Goal: Task Accomplishment & Management: Use online tool/utility

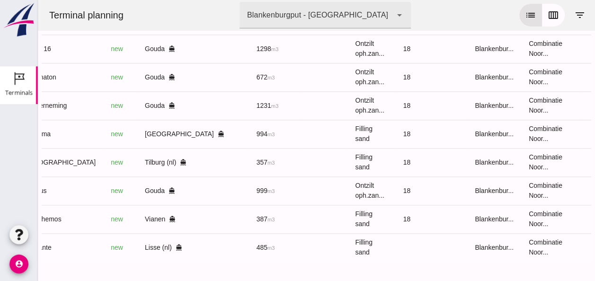
scroll to position [541, 0]
click at [47, 262] on div at bounding box center [317, 271] width 550 height 19
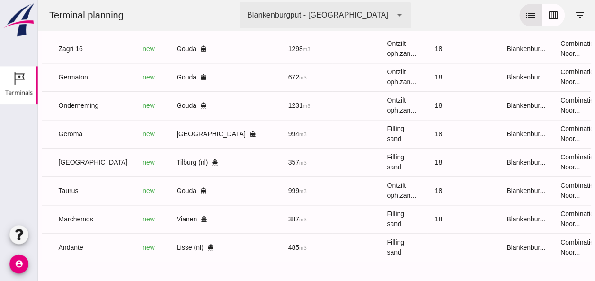
scroll to position [0, 253]
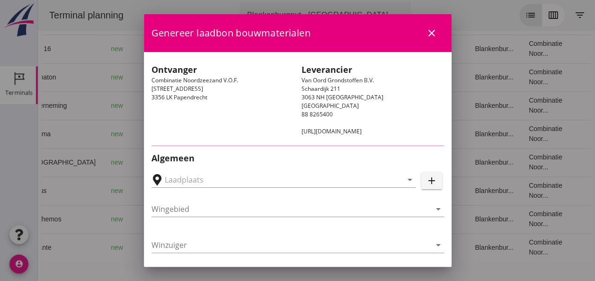
type input "[GEOGRAPHIC_DATA], [GEOGRAPHIC_DATA]"
type input "Geroma"
type input "[PERSON_NAME]"
type input "994"
type input "Ophoogzand (6120)"
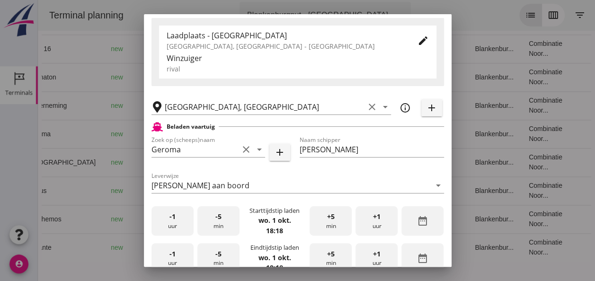
scroll to position [189, 0]
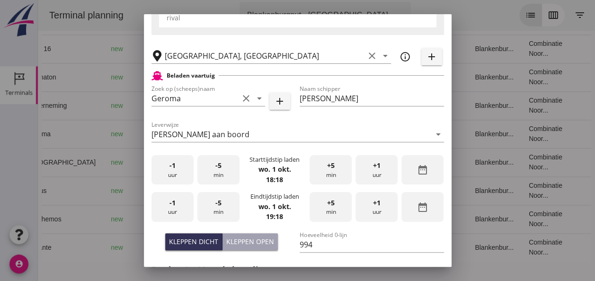
click at [173, 170] on span "-1" at bounding box center [172, 165] width 6 height 10
click at [218, 179] on div "-5 min" at bounding box center [218, 170] width 42 height 30
click at [221, 177] on div "-5 min" at bounding box center [218, 170] width 42 height 30
click at [171, 209] on div "-1 uur" at bounding box center [172, 207] width 42 height 30
click at [224, 208] on div "-5 min" at bounding box center [218, 207] width 42 height 30
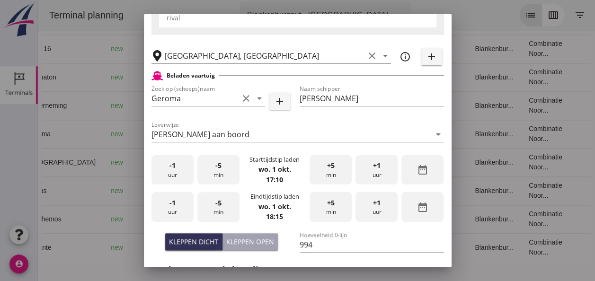
click at [225, 210] on div "-5 min" at bounding box center [218, 207] width 42 height 30
click at [208, 240] on div "Kleppen dicht" at bounding box center [193, 242] width 49 height 10
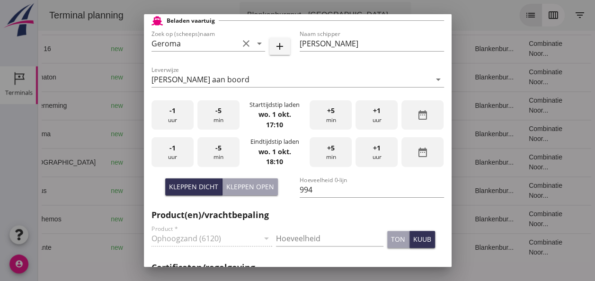
scroll to position [284, 0]
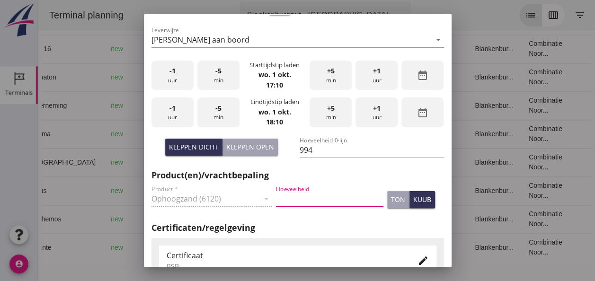
click at [290, 199] on input "Hoeveelheid" at bounding box center [329, 198] width 107 height 15
type input "994"
click at [413, 198] on div "kuub" at bounding box center [422, 200] width 18 height 10
click at [417, 258] on icon "edit" at bounding box center [422, 260] width 11 height 11
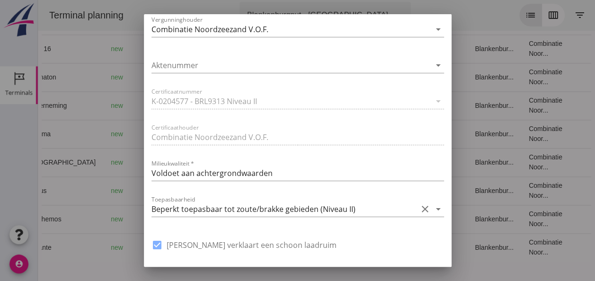
scroll to position [615, 0]
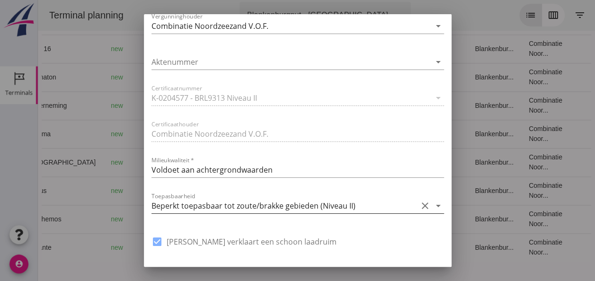
click at [433, 206] on icon "arrow_drop_down" at bounding box center [438, 205] width 11 height 11
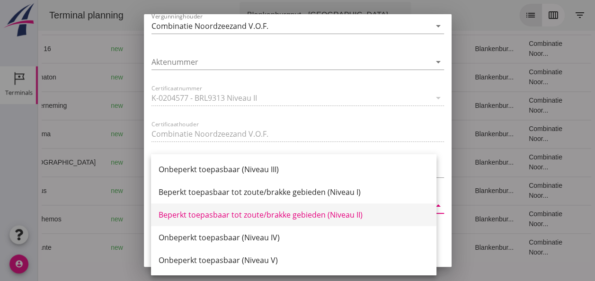
click at [345, 215] on div "Beperkt toepasbaar tot zoute/brakke gebieden (Niveau II)" at bounding box center [294, 214] width 270 height 11
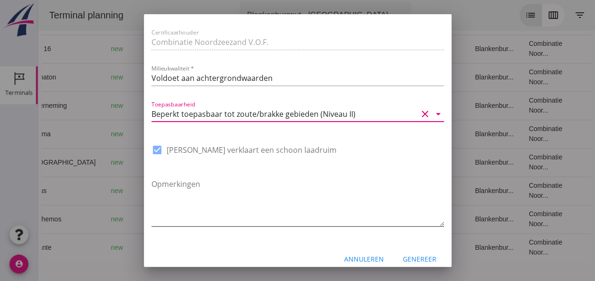
scroll to position [717, 0]
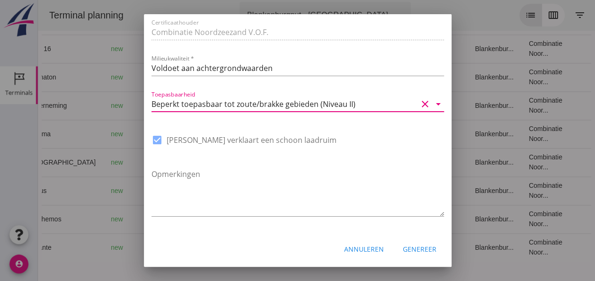
click at [417, 252] on div "Genereer" at bounding box center [420, 249] width 34 height 10
